Goal: Check status: Check status

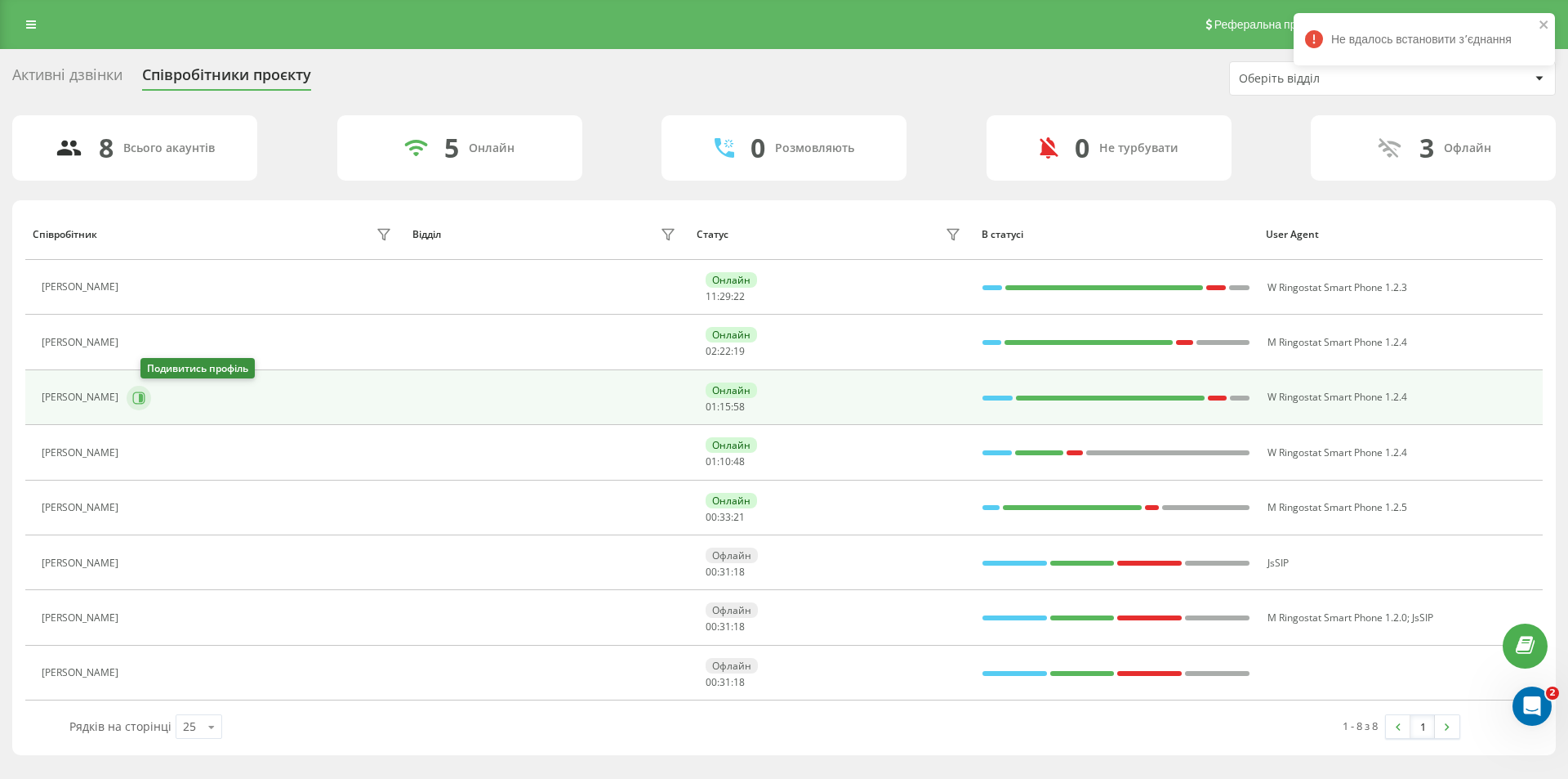
click at [145, 402] on icon at bounding box center [138, 398] width 13 height 13
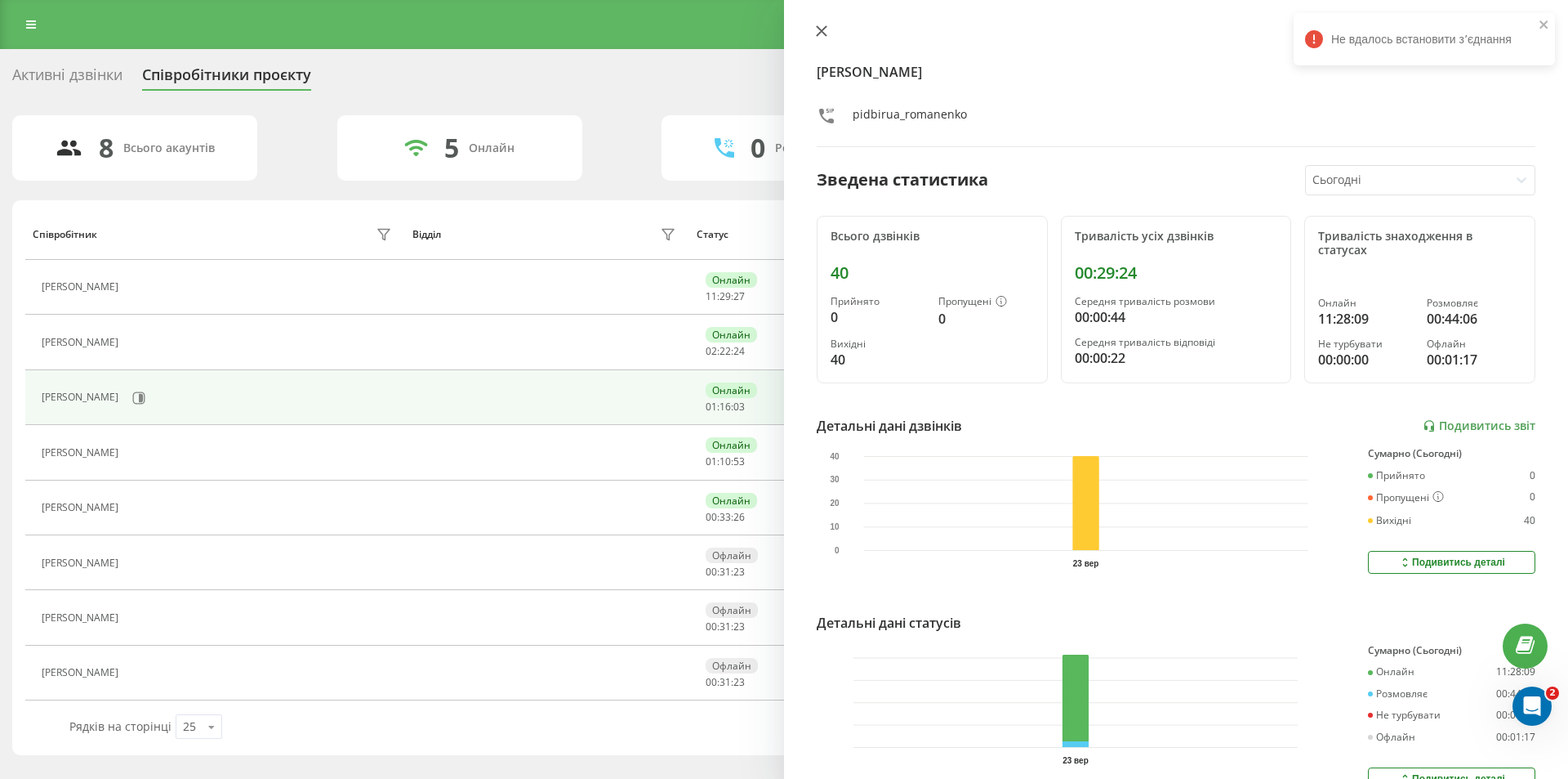
click at [827, 34] on icon at bounding box center [821, 31] width 12 height 12
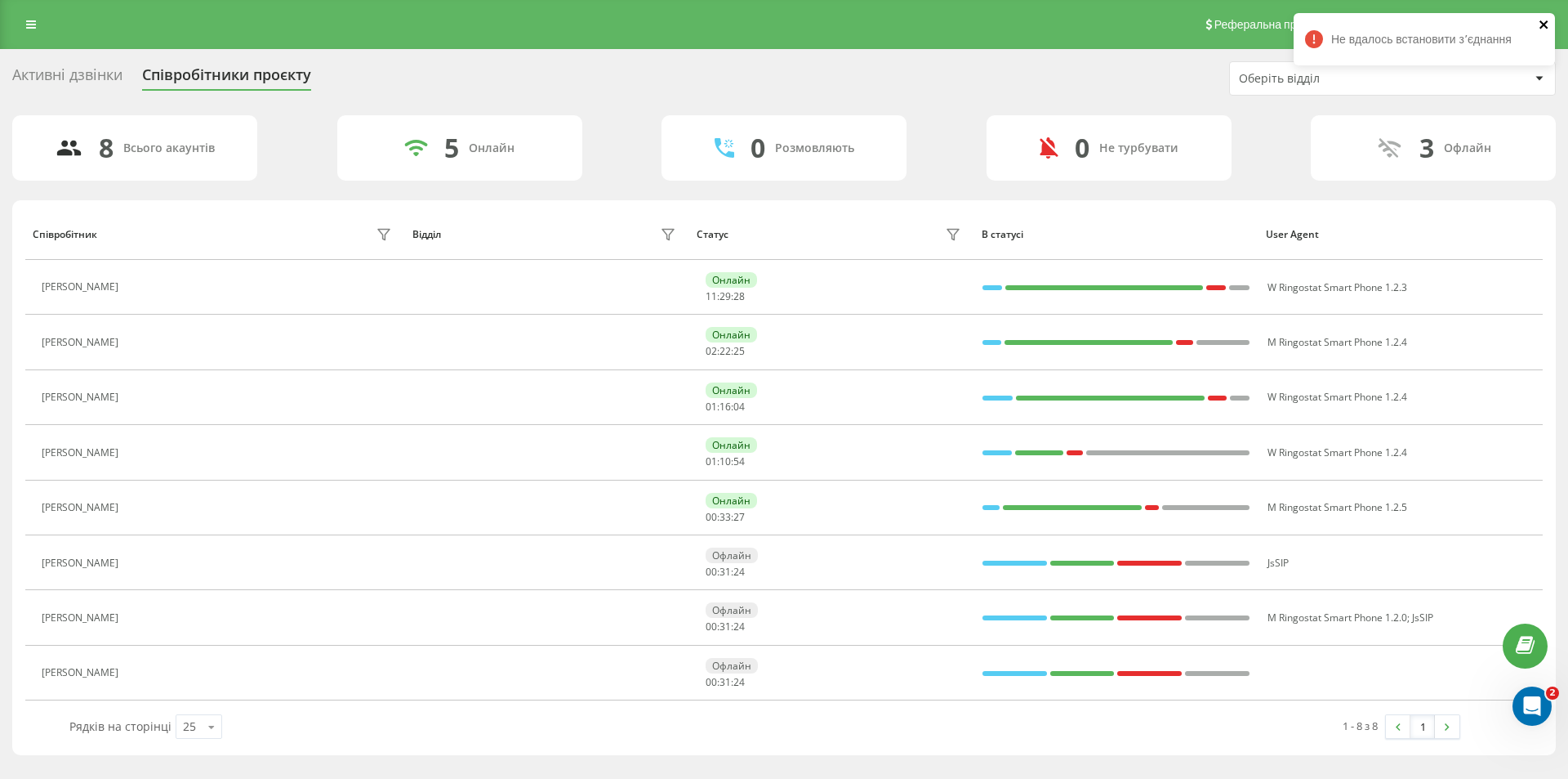
click at [1542, 23] on icon "close" at bounding box center [1543, 24] width 8 height 8
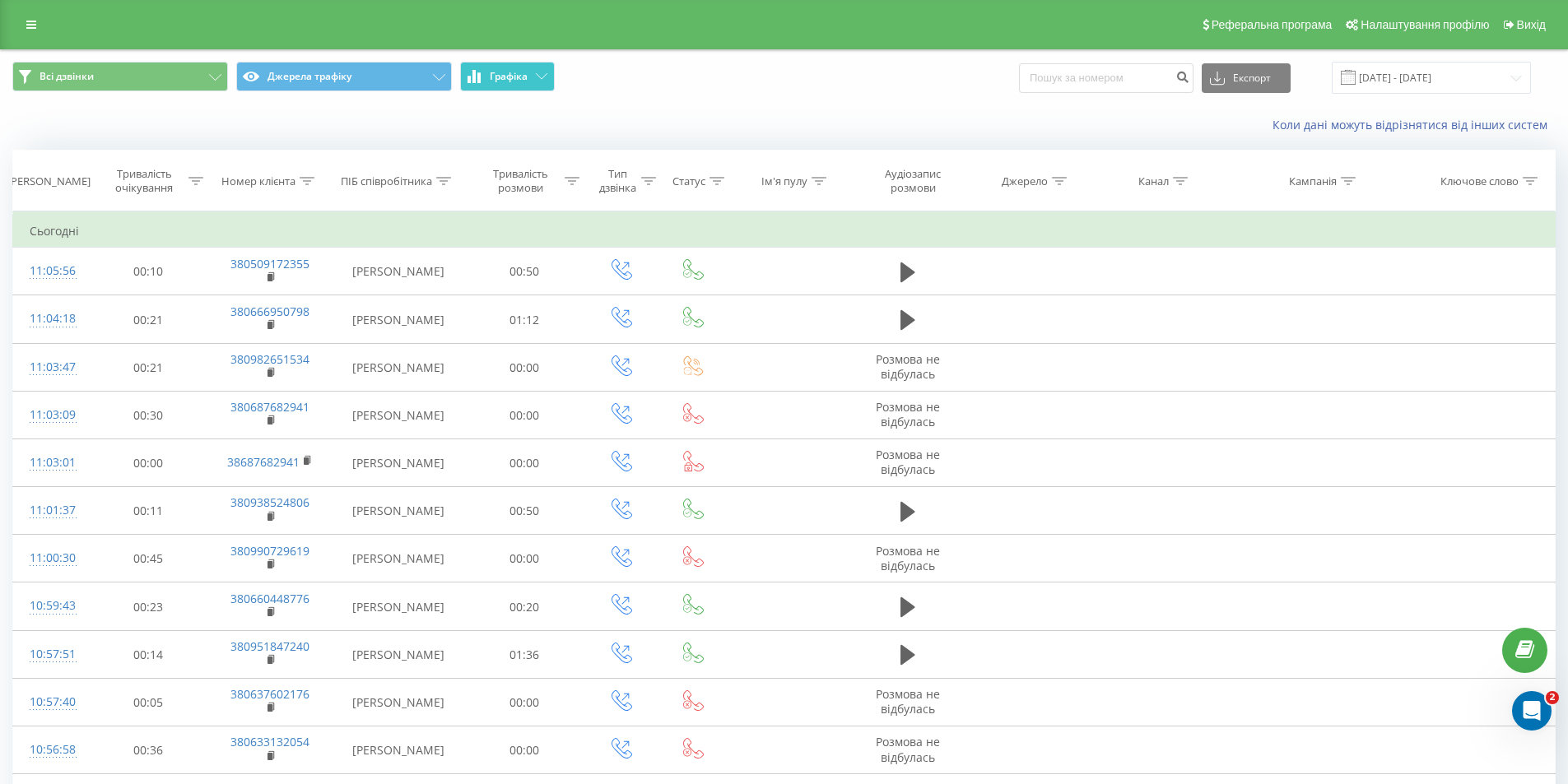
click at [530, 77] on button "Графіка" at bounding box center [507, 76] width 95 height 29
